Goal: Information Seeking & Learning: Learn about a topic

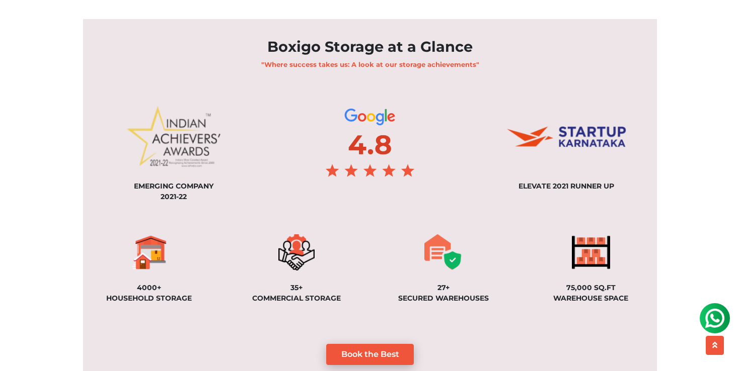
scroll to position [729, 0]
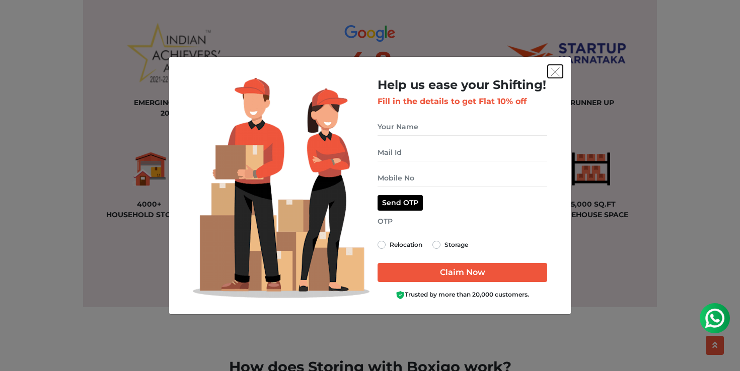
click at [555, 73] on img "get free quote dialog" at bounding box center [555, 71] width 9 height 9
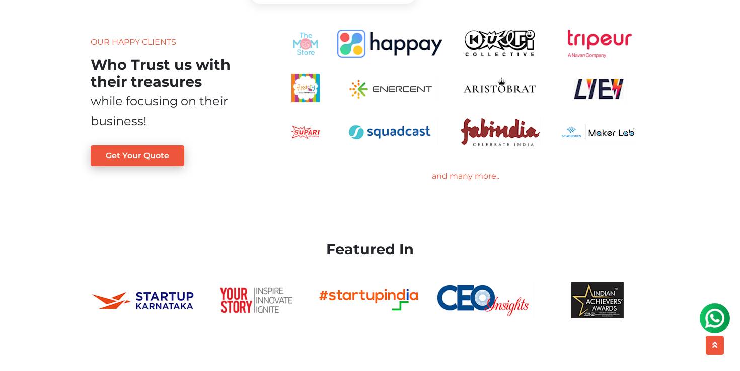
scroll to position [1938, 0]
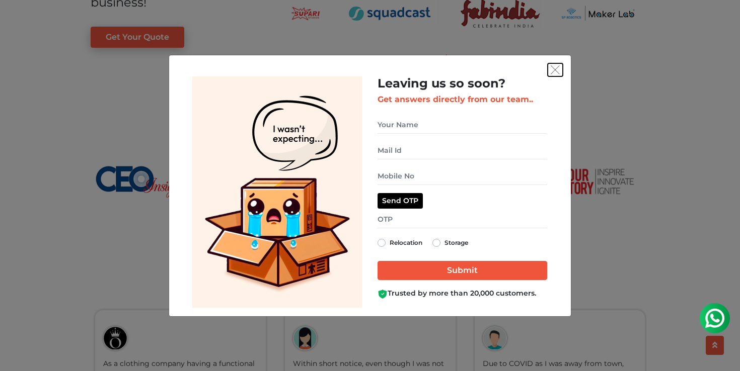
click at [556, 71] on img "get free quote dialog" at bounding box center [555, 69] width 9 height 9
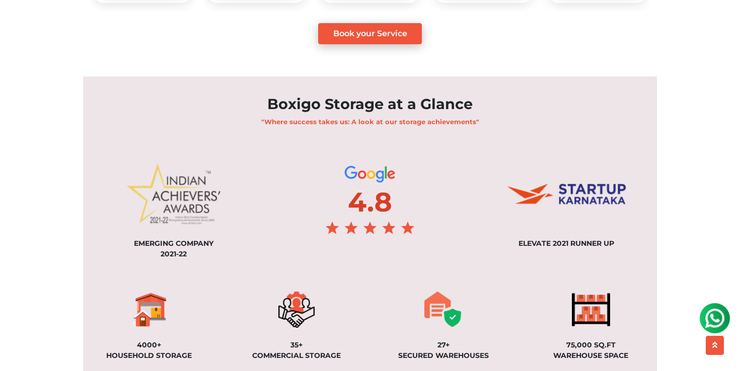
scroll to position [0, 0]
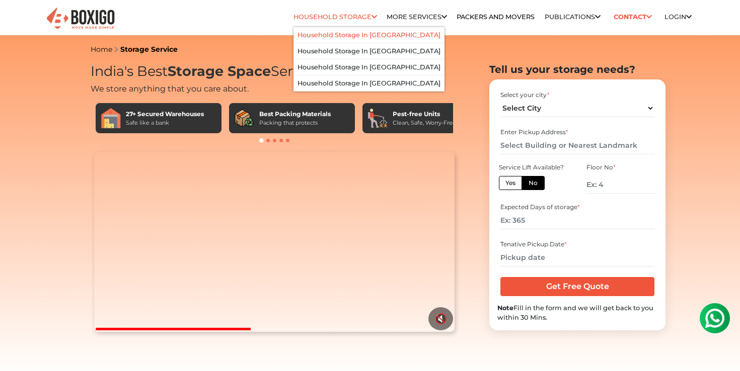
click at [343, 32] on link "Household Storage in [GEOGRAPHIC_DATA]" at bounding box center [368, 35] width 143 height 8
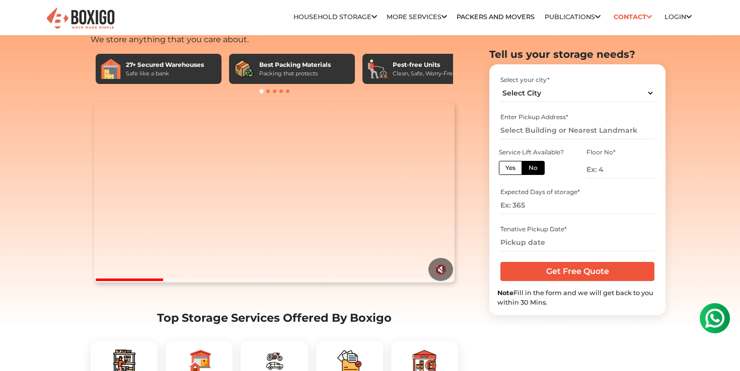
scroll to position [139, 0]
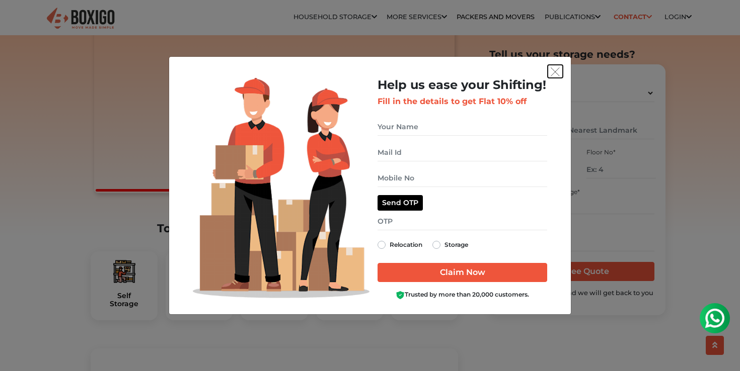
click at [554, 70] on img "get free quote dialog" at bounding box center [555, 71] width 9 height 9
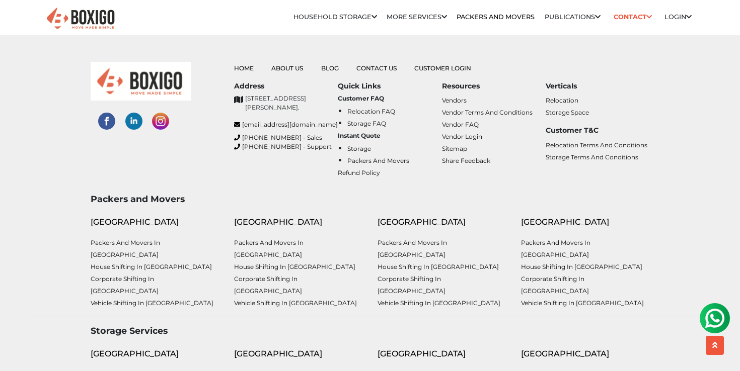
scroll to position [4060, 0]
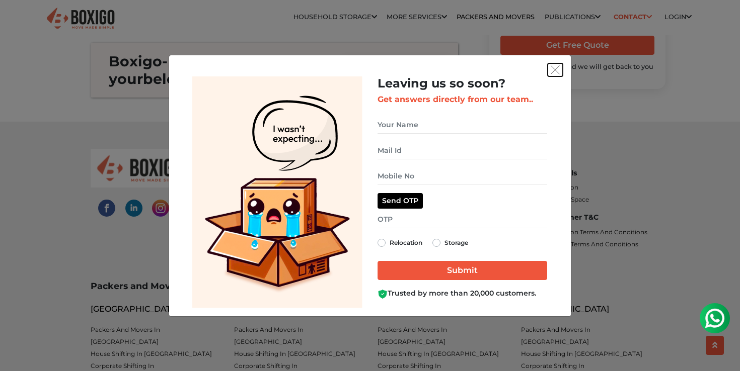
click at [557, 69] on img "get free quote dialog" at bounding box center [555, 69] width 9 height 9
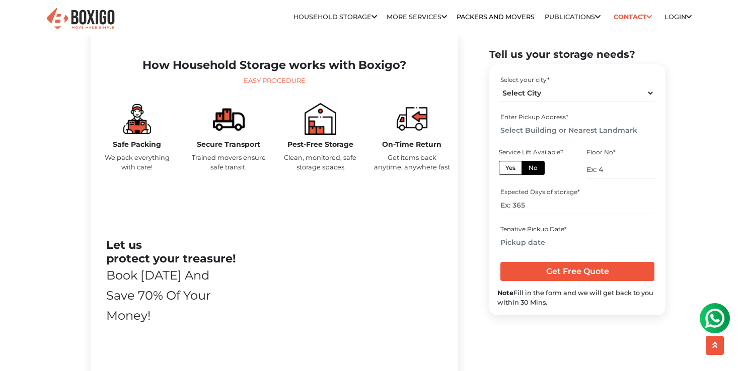
scroll to position [0, 0]
